Goal: Information Seeking & Learning: Compare options

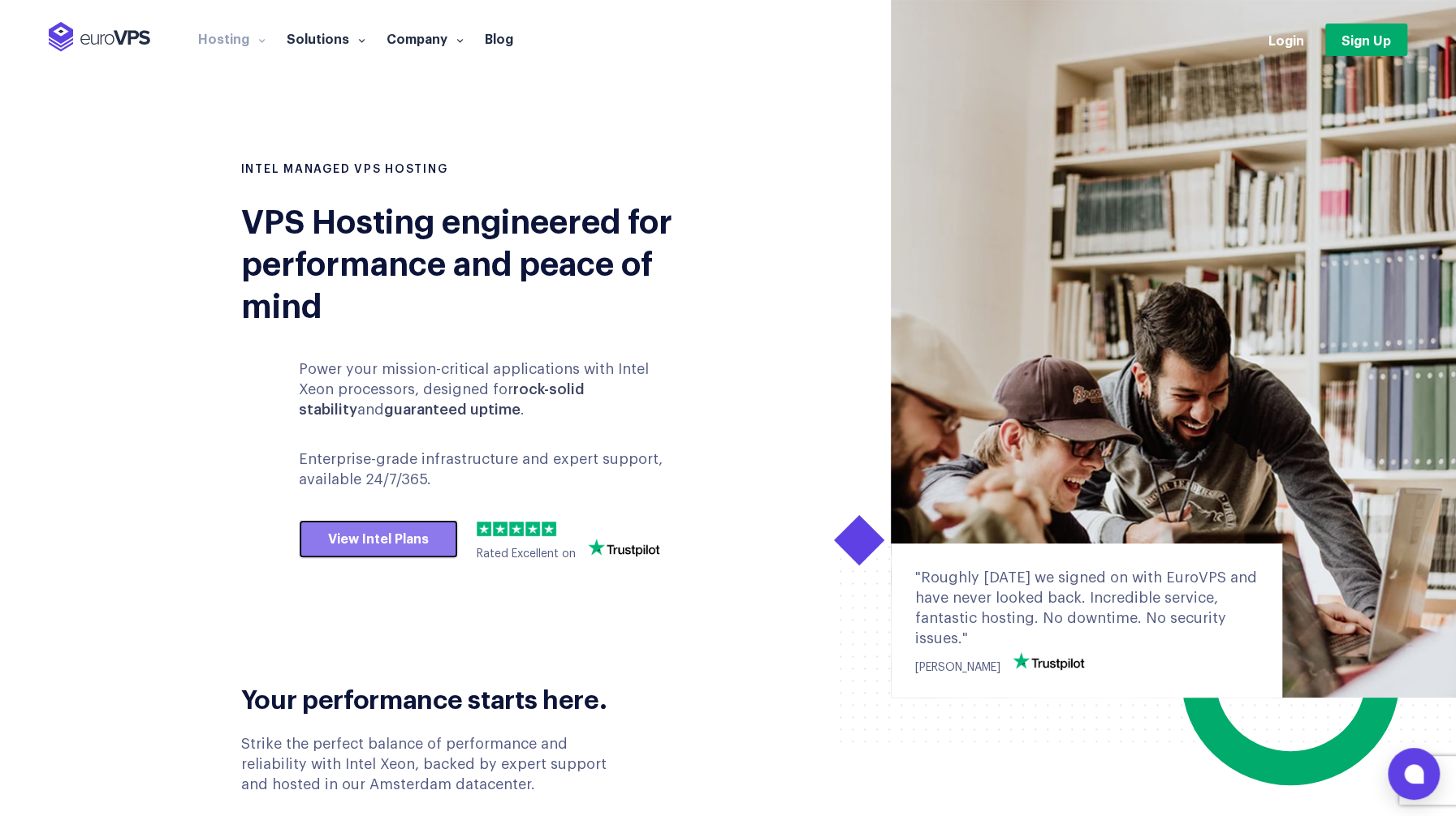
click at [422, 540] on link "View Intel Plans" at bounding box center [378, 539] width 159 height 39
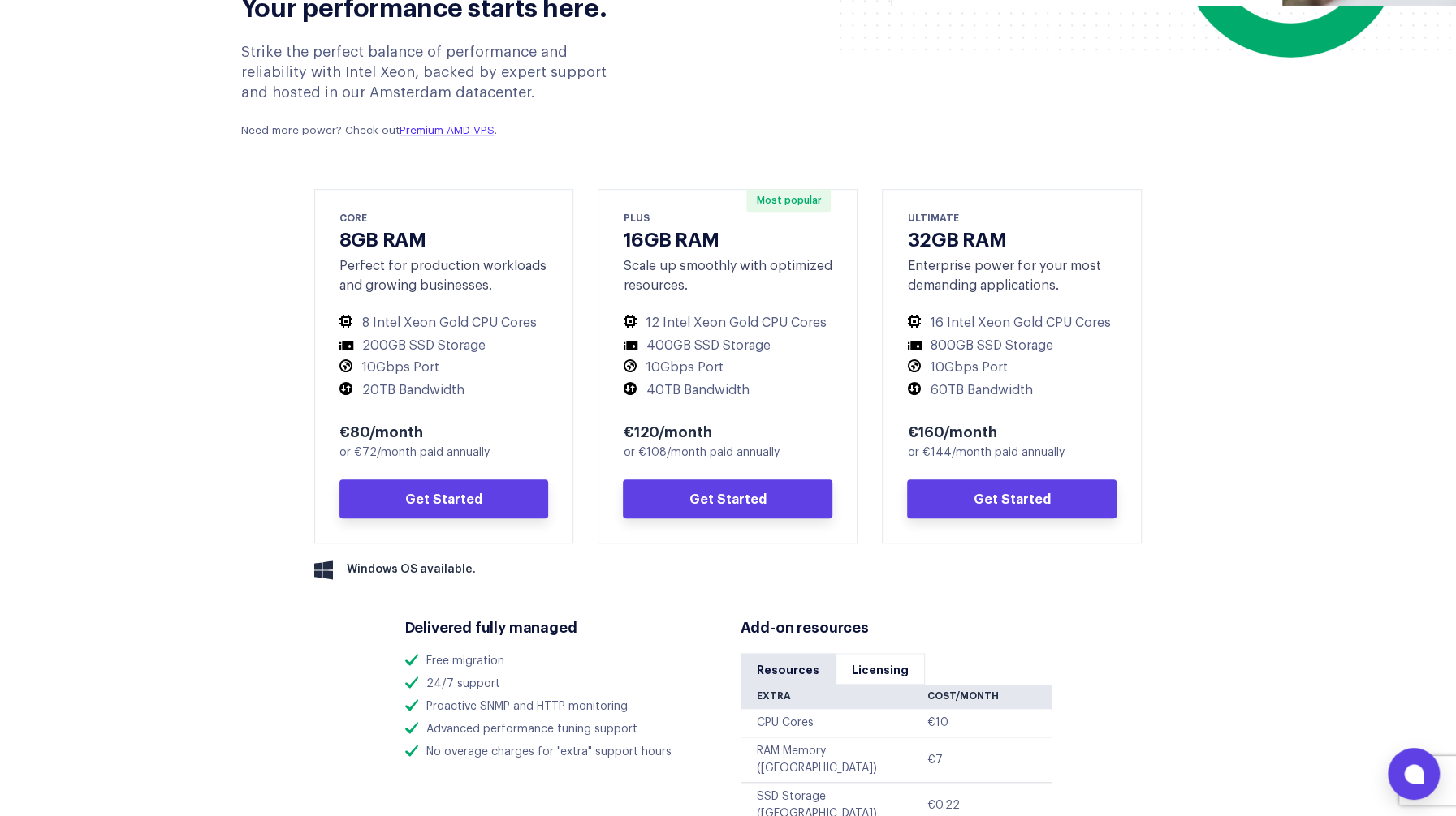
scroll to position [600, 0]
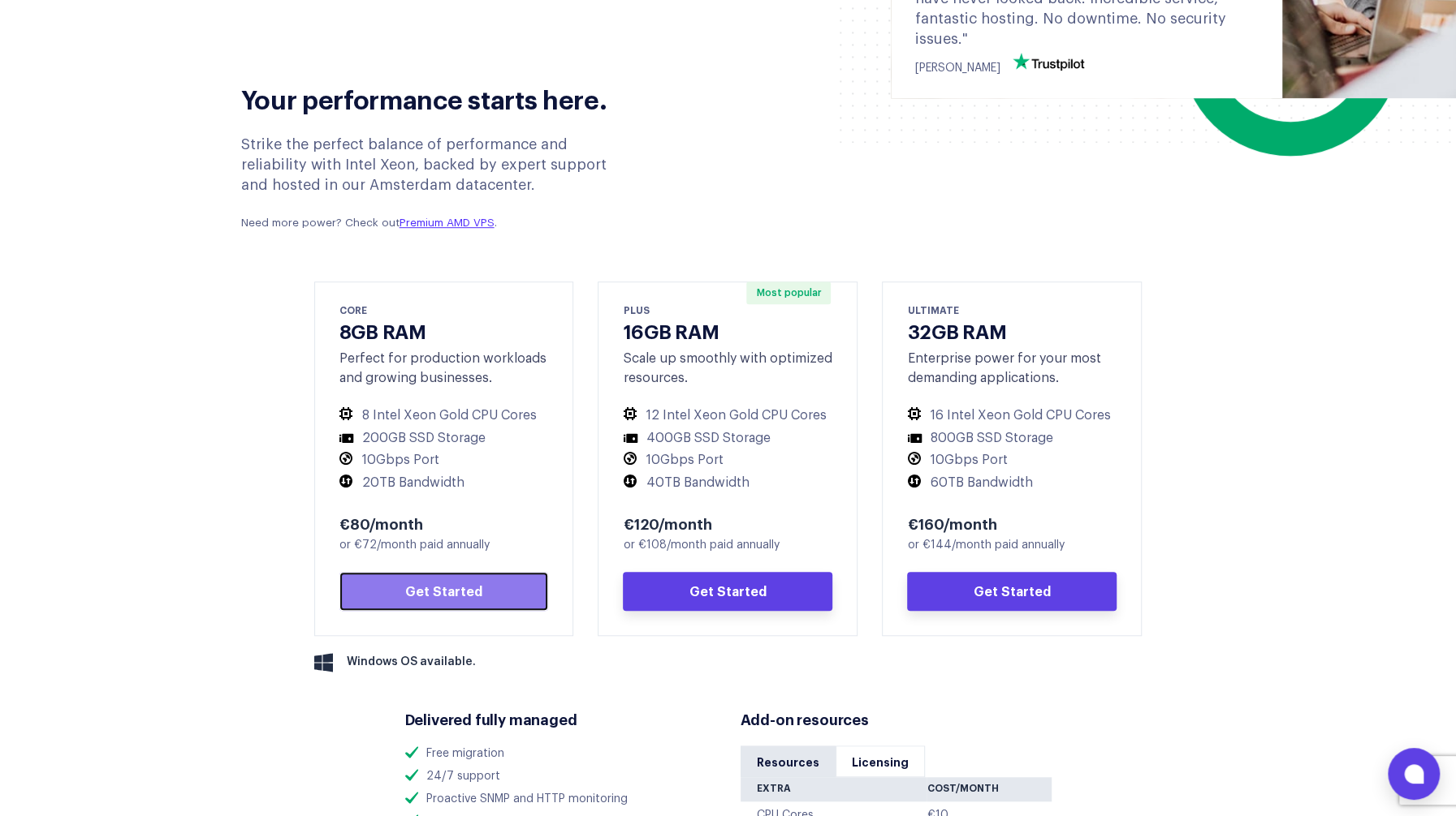
click at [435, 587] on link "Get Started" at bounding box center [443, 591] width 209 height 39
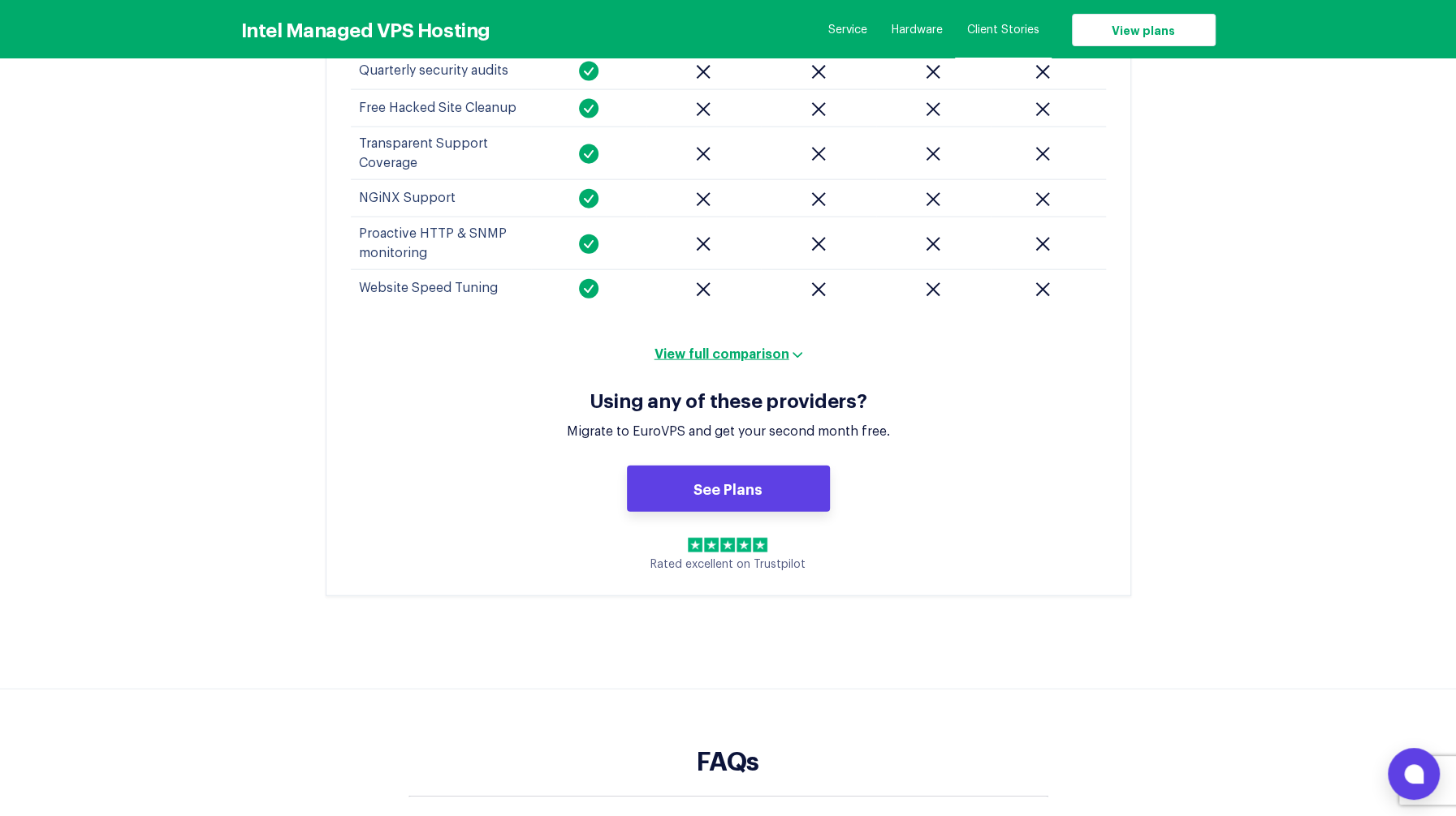
scroll to position [7060, 0]
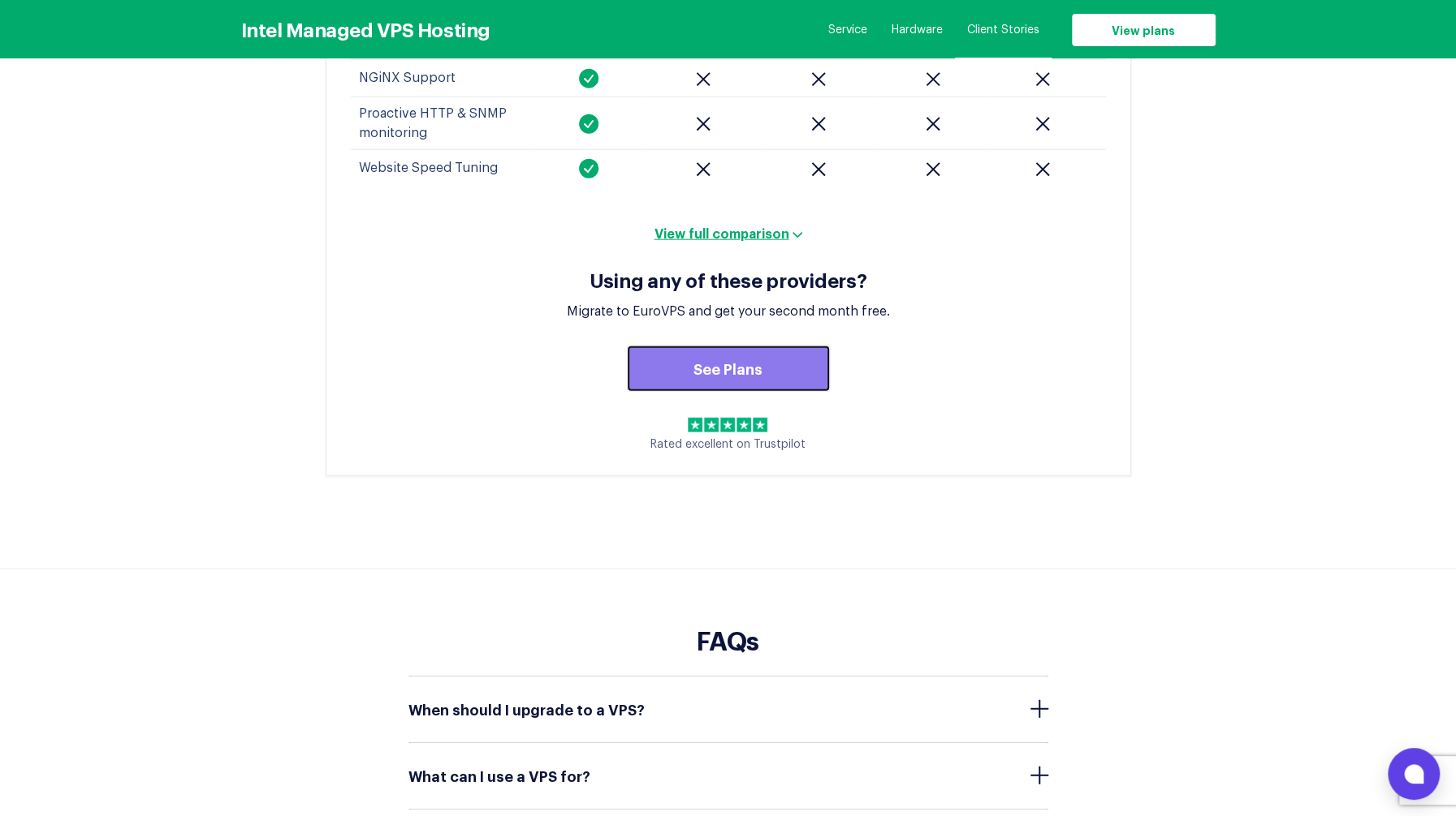
click at [755, 346] on link "See Plans" at bounding box center [729, 369] width 203 height 47
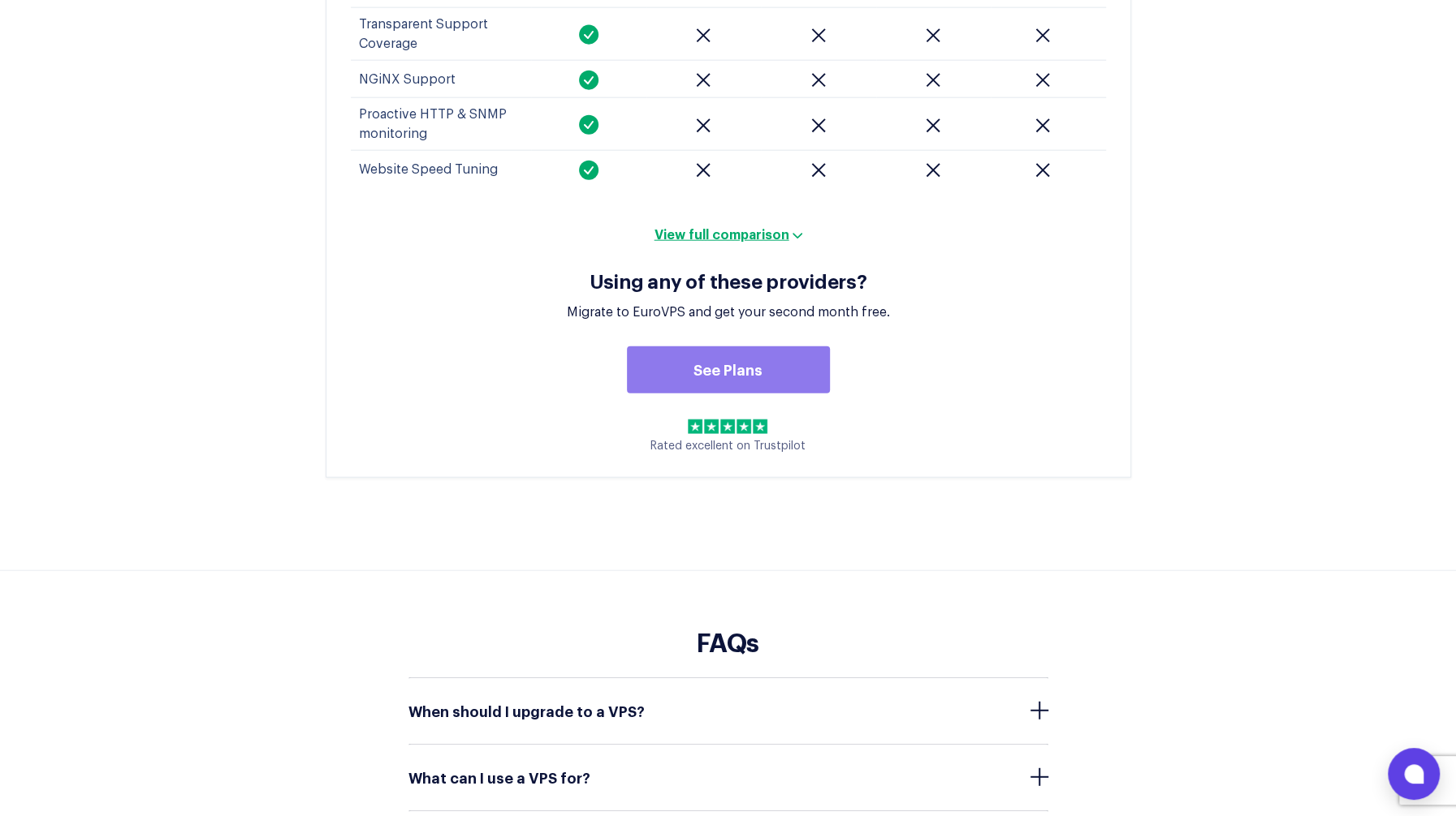
scroll to position [681, 0]
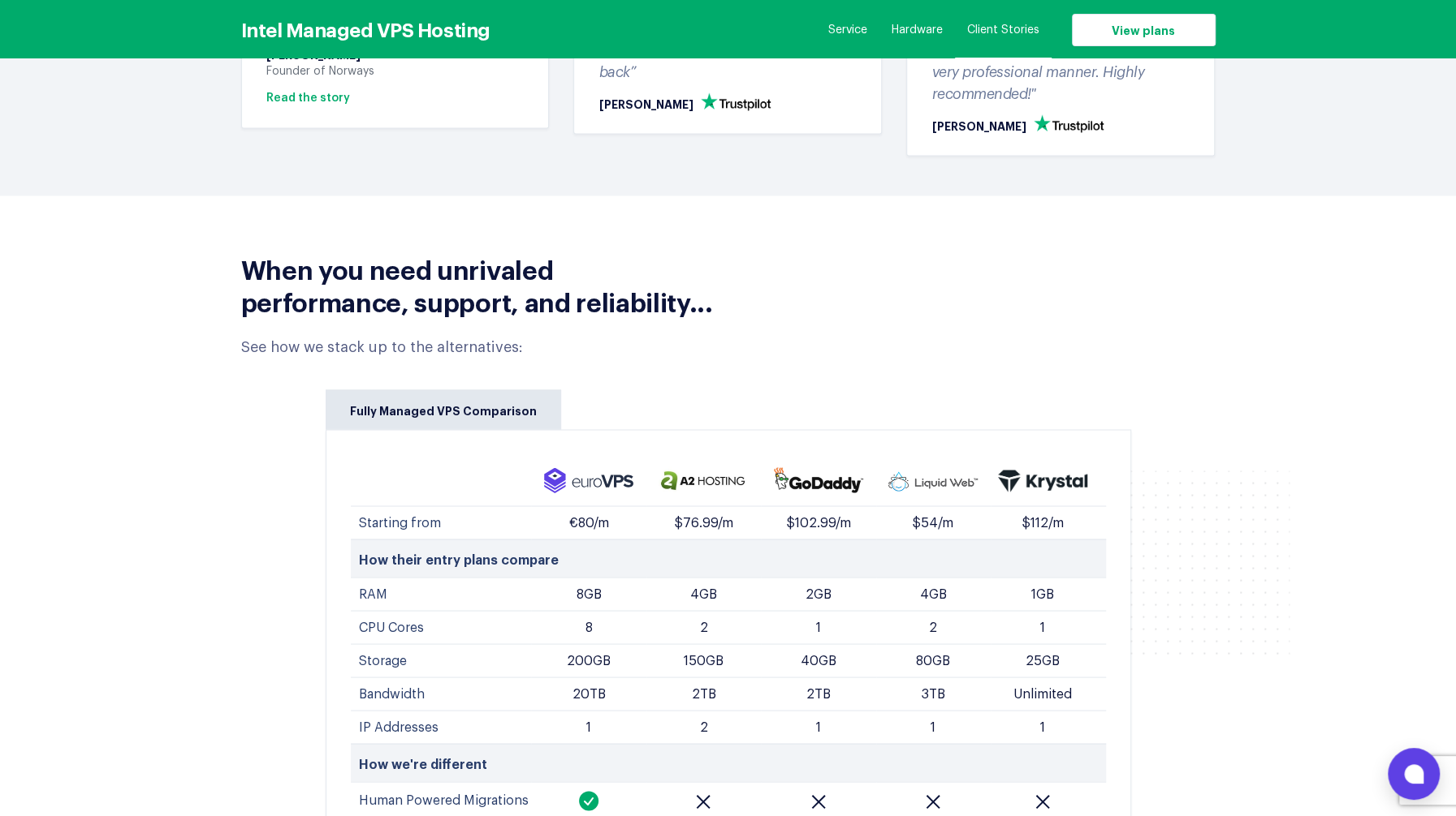
scroll to position [7767, 0]
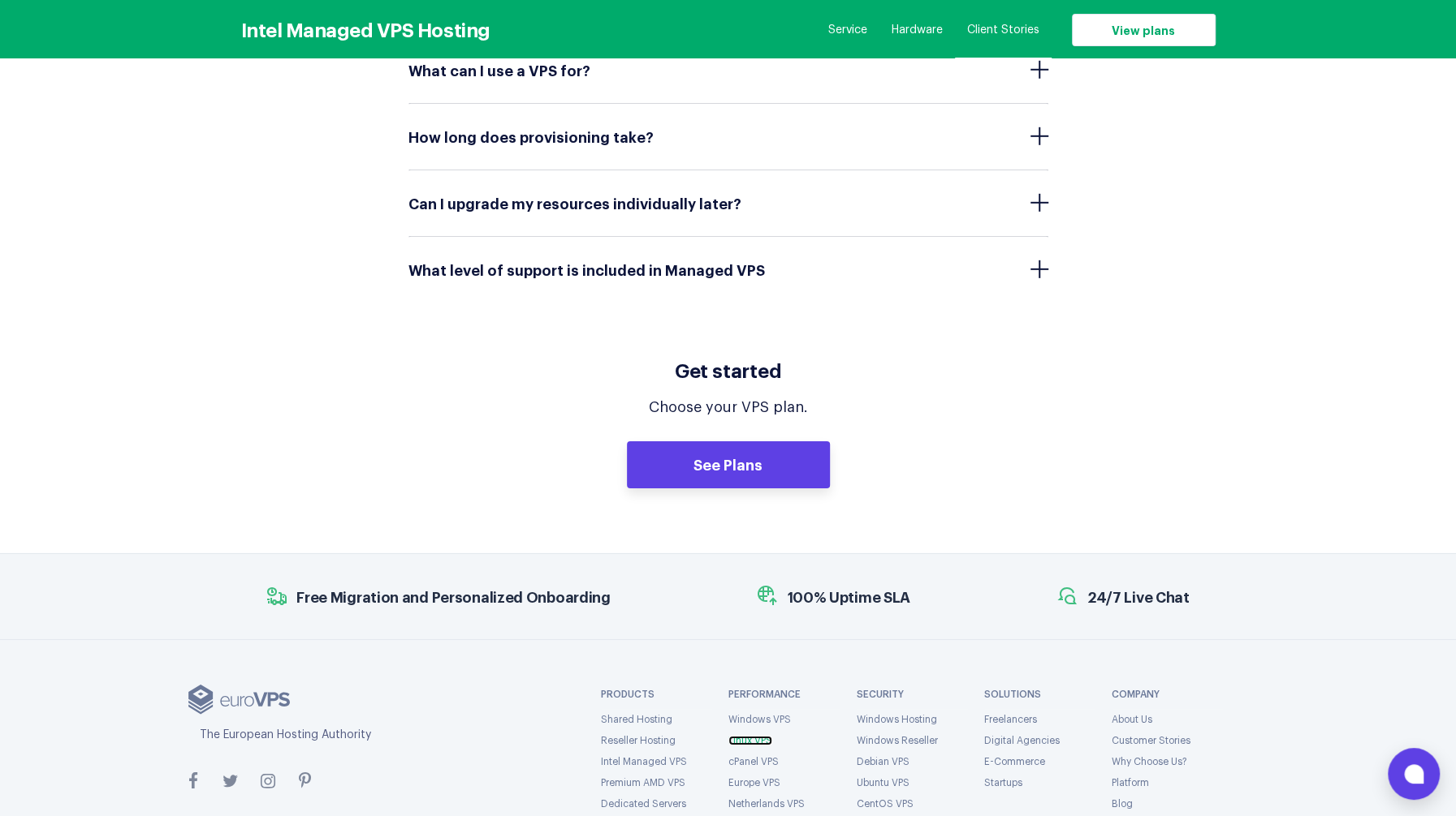
click at [739, 736] on link "Linux VPS" at bounding box center [750, 741] width 44 height 10
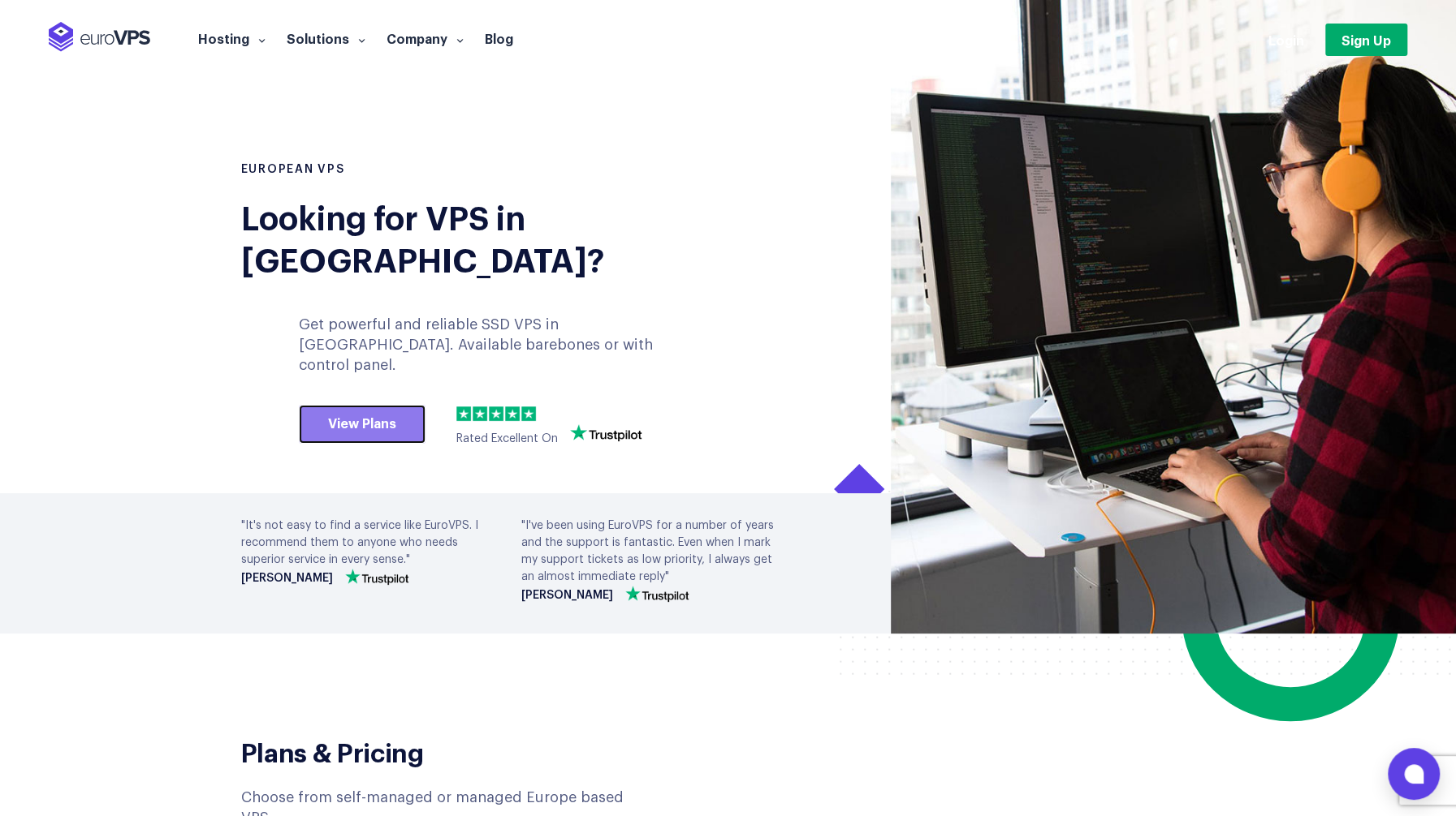
click at [359, 405] on link "View Plans" at bounding box center [362, 425] width 127 height 39
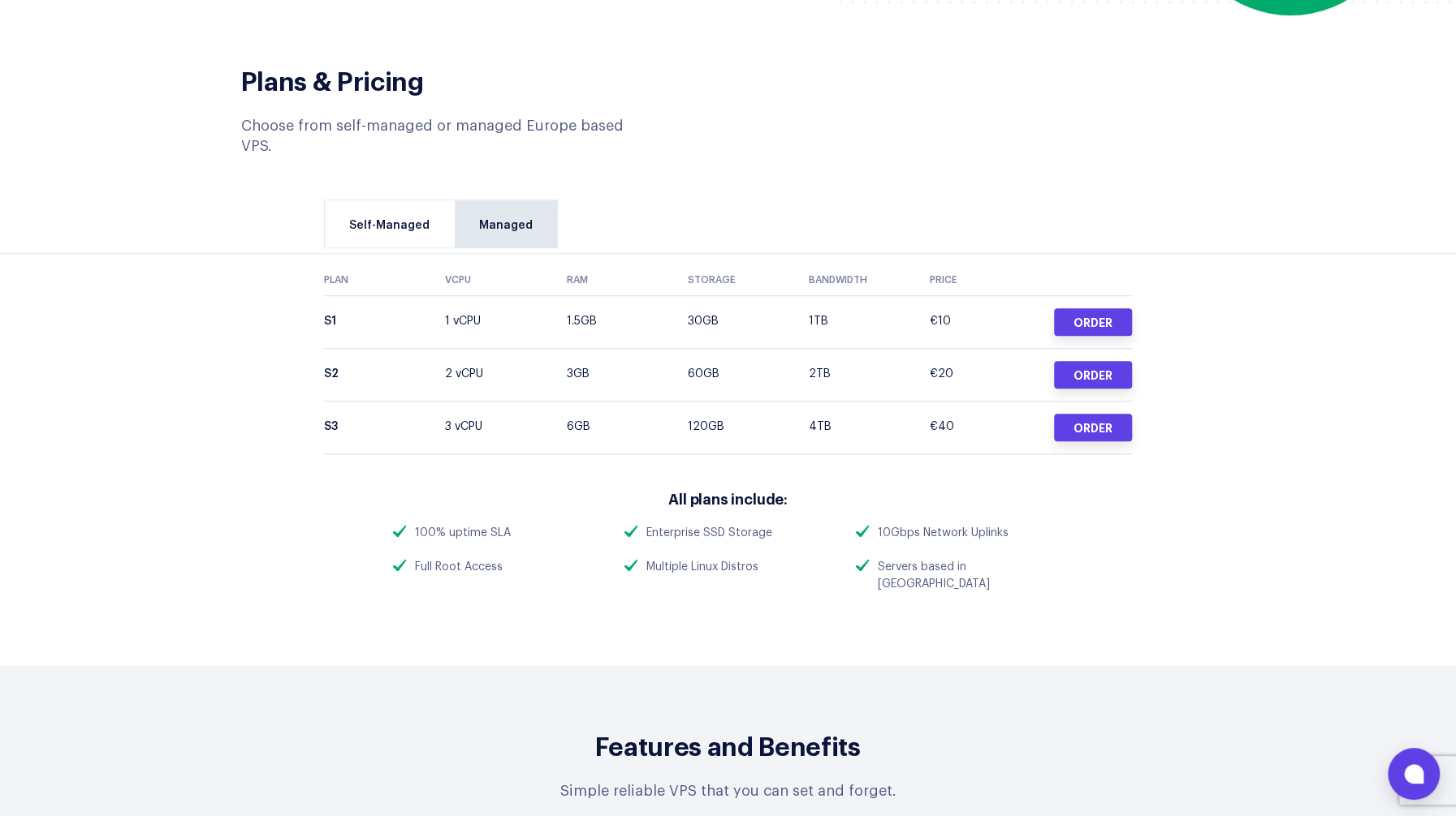
scroll to position [3397, 0]
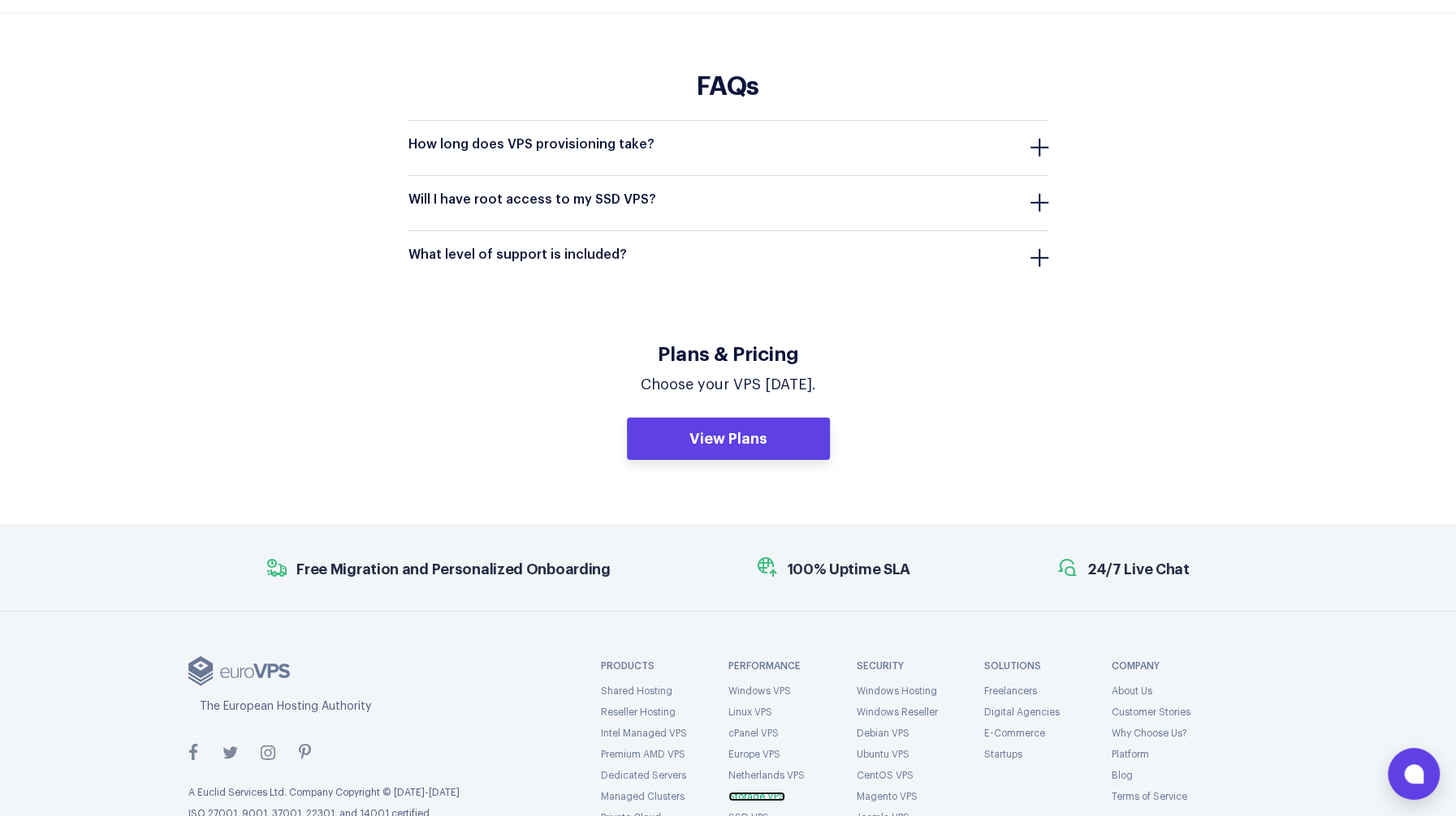
click at [765, 792] on link "Storage VPS" at bounding box center [756, 797] width 57 height 10
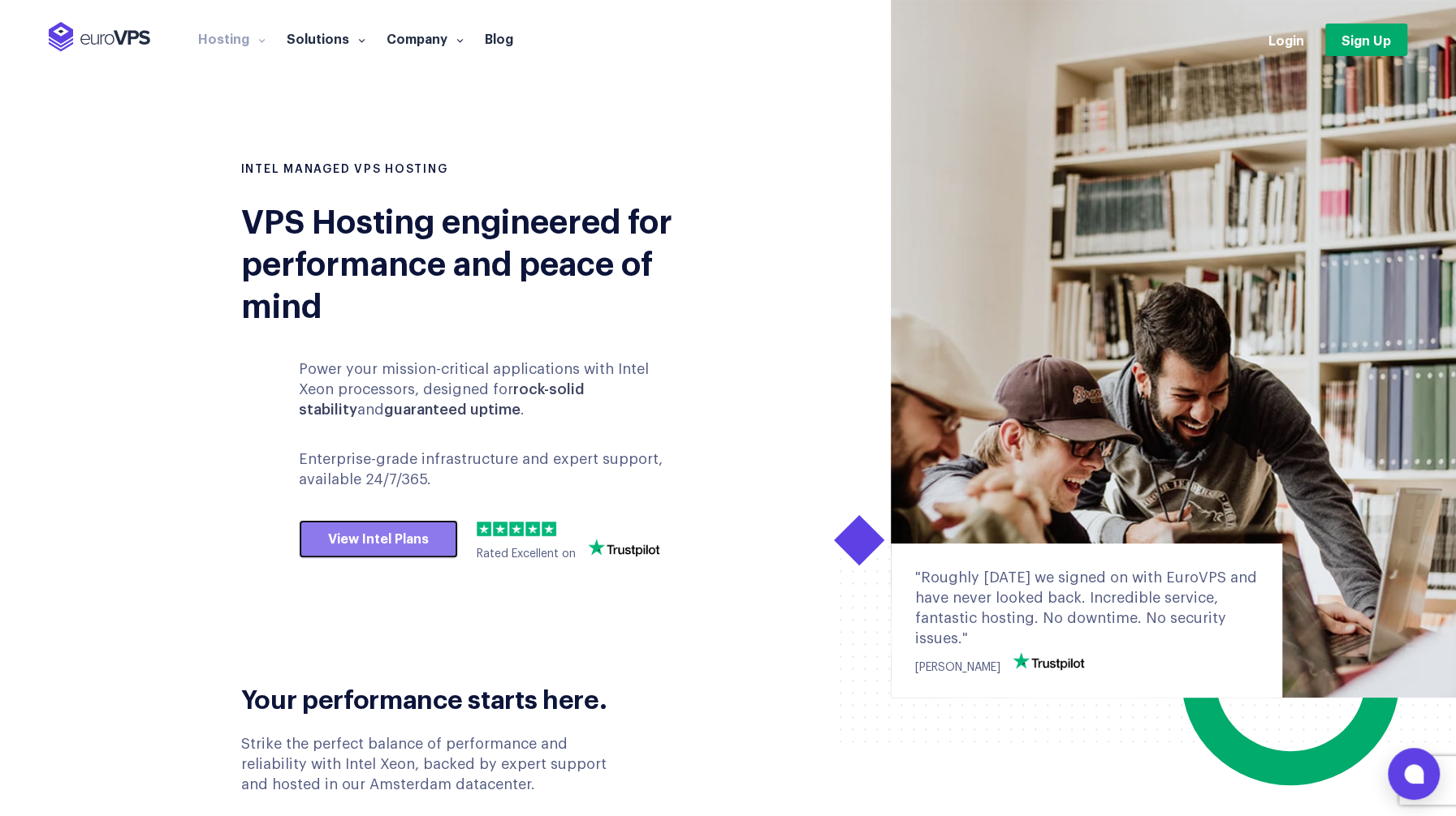
click at [407, 534] on link "View Intel Plans" at bounding box center [378, 539] width 159 height 39
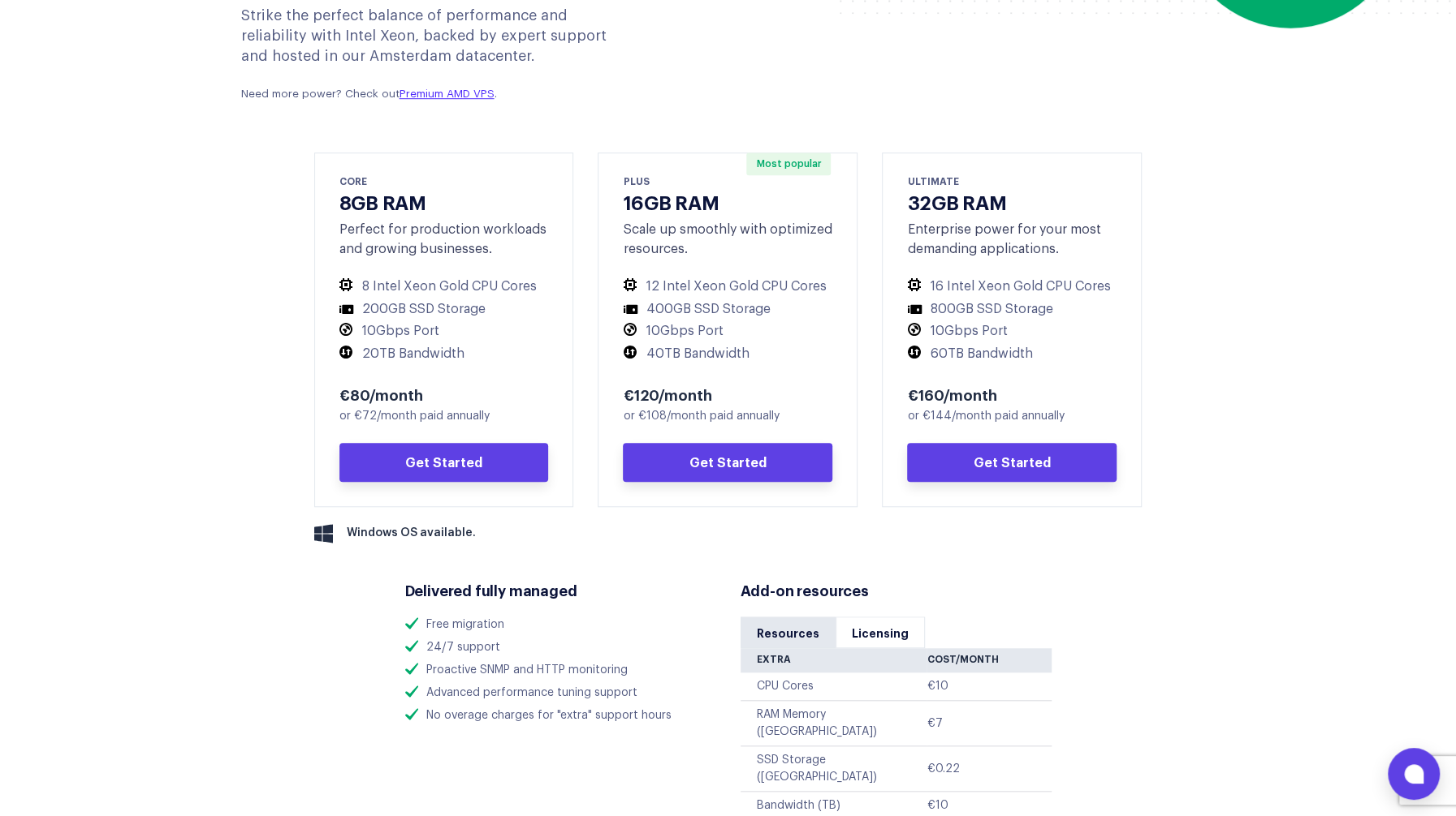
scroll to position [730, 0]
